Goal: Task Accomplishment & Management: Manage account settings

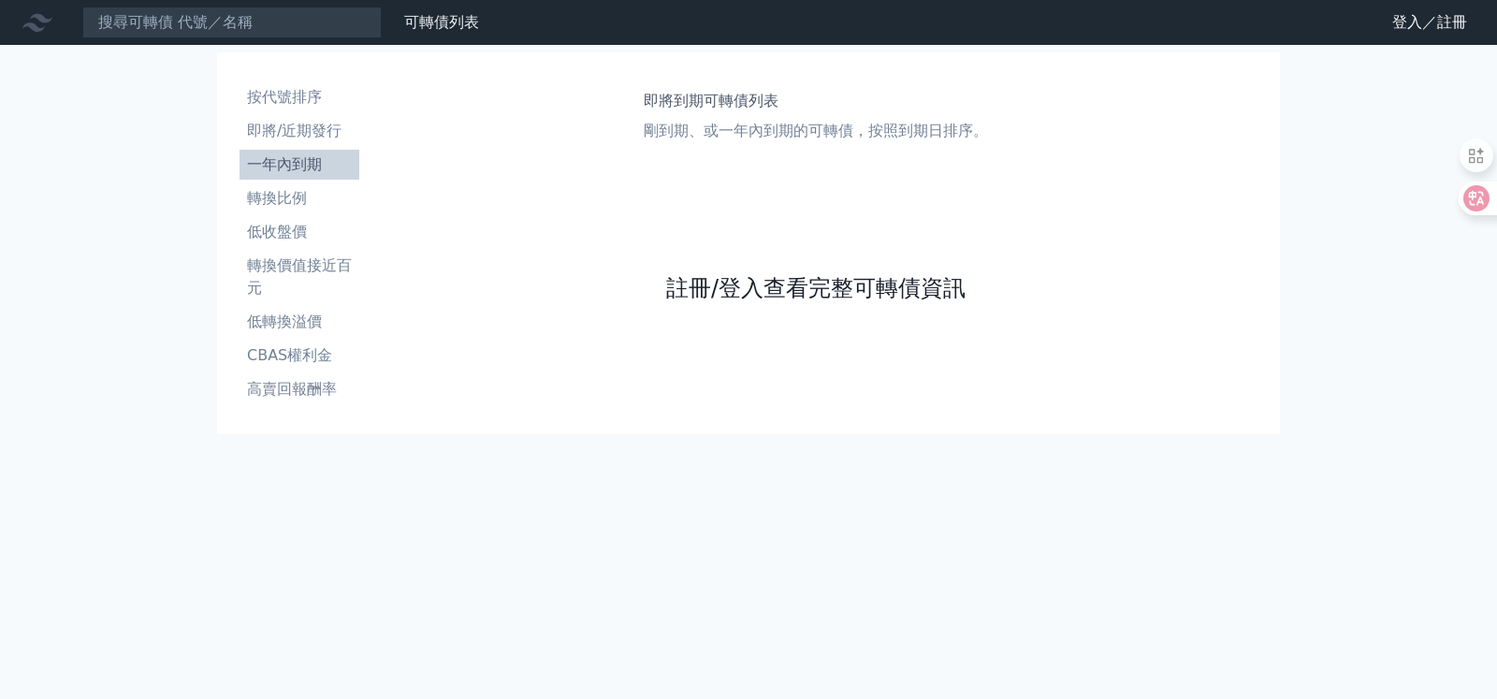
click at [772, 287] on link "註冊/登入查看完整可轉債資訊" at bounding box center [815, 288] width 299 height 30
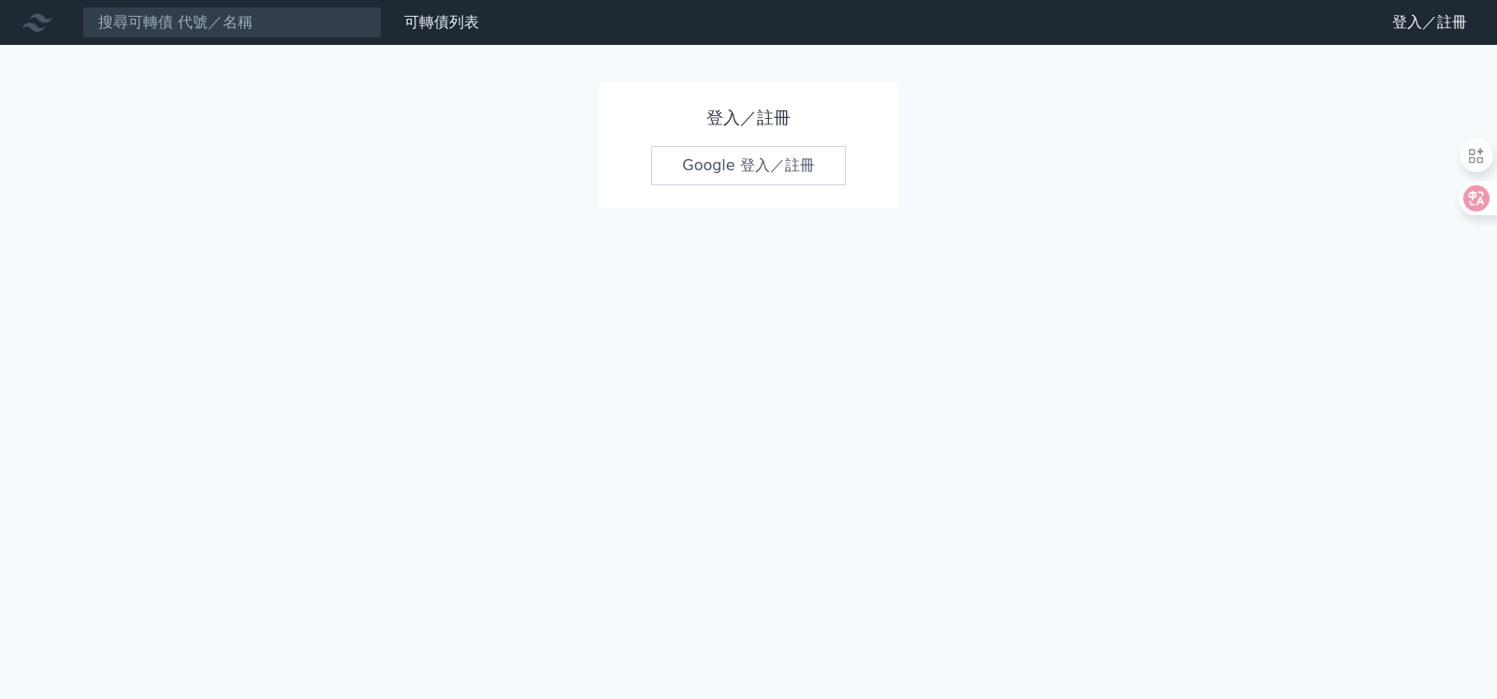
click at [746, 160] on link "Google 登入／註冊" at bounding box center [748, 165] width 195 height 39
click at [770, 172] on link "Google 登入／註冊" at bounding box center [748, 165] width 195 height 39
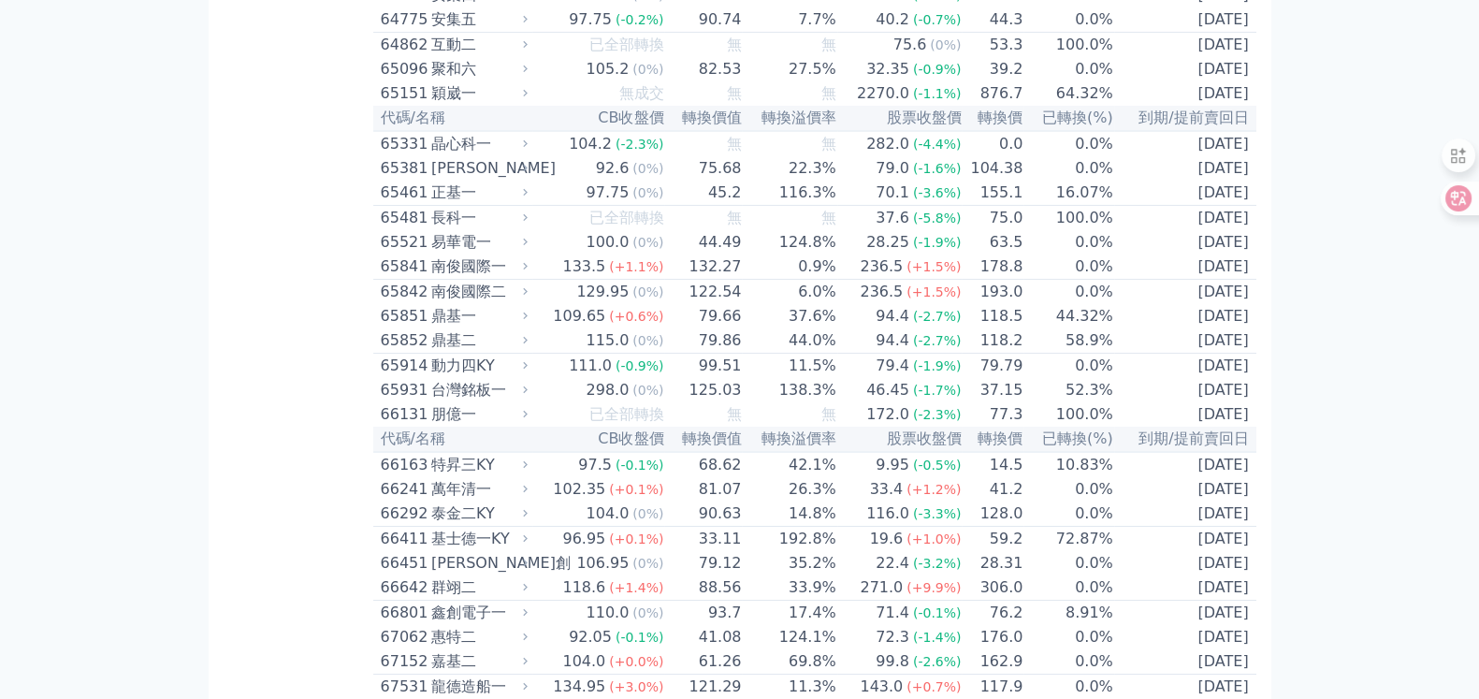
scroll to position [8006, 0]
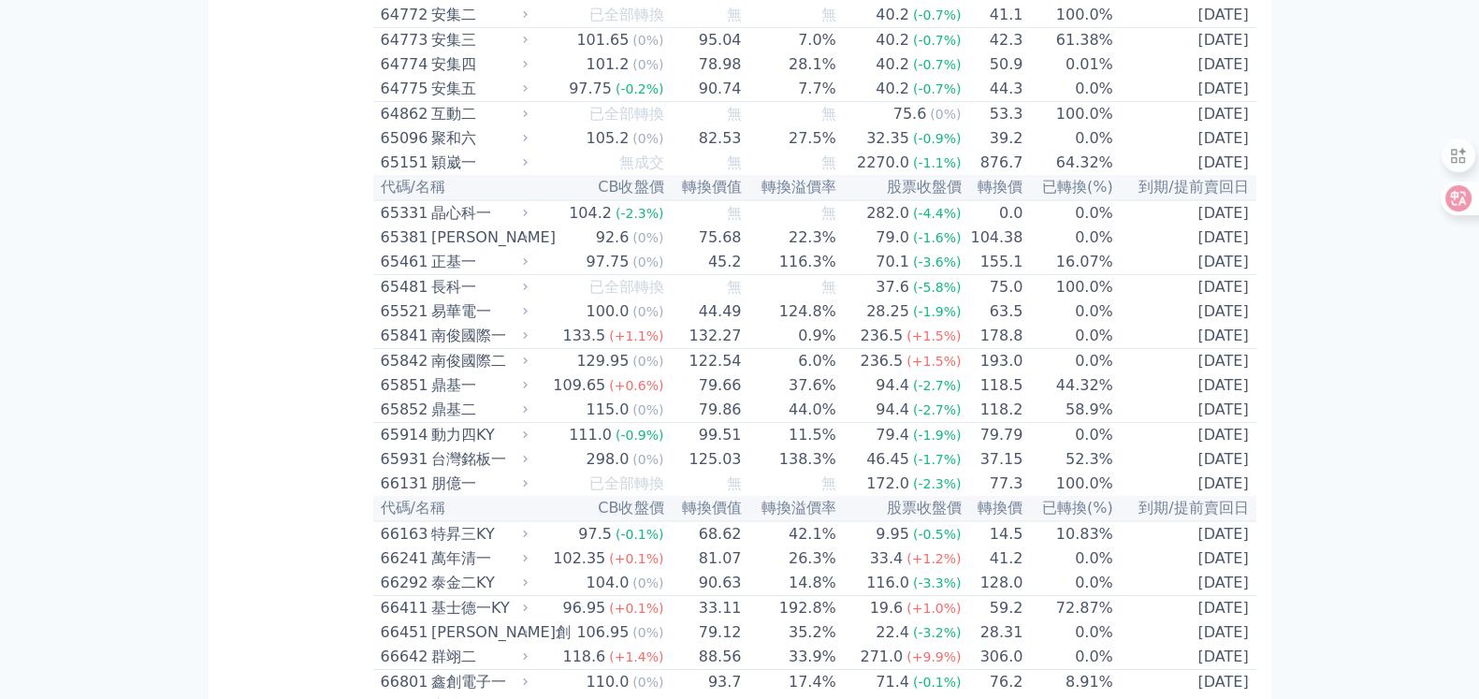
drag, startPoint x: 1492, startPoint y: 39, endPoint x: 1488, endPoint y: 488, distance: 449.2
